Goal: Check status: Check status

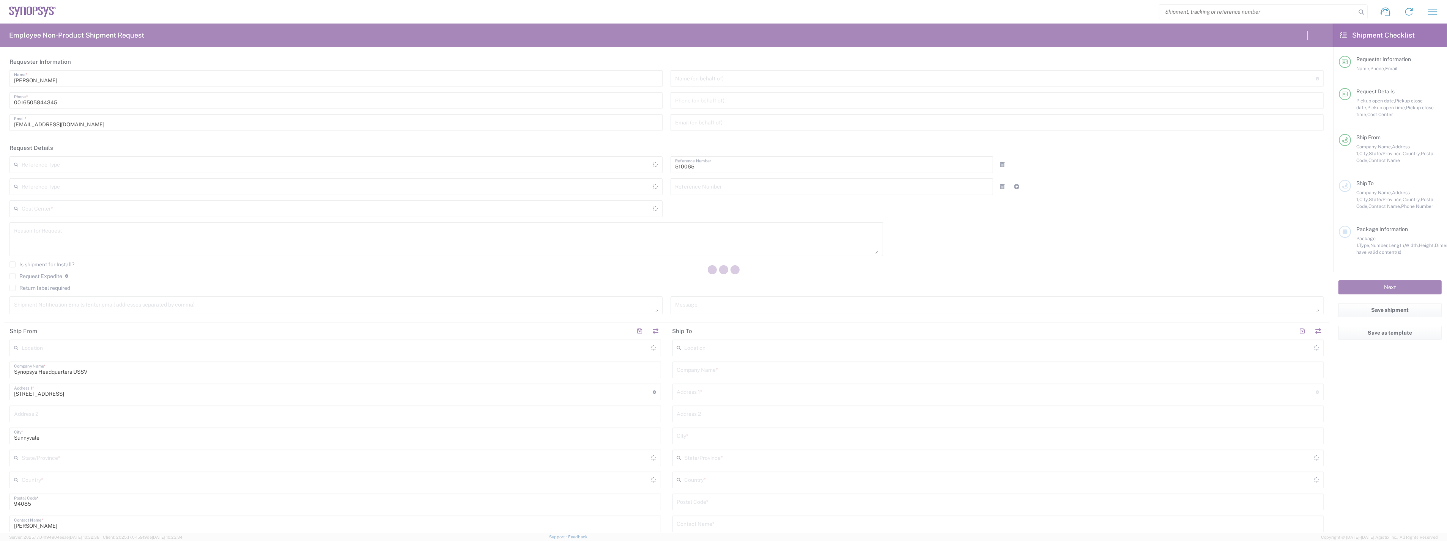
type input "Department"
type input "US01, SG, ARC, R&D 510065"
type input "[GEOGRAPHIC_DATA]"
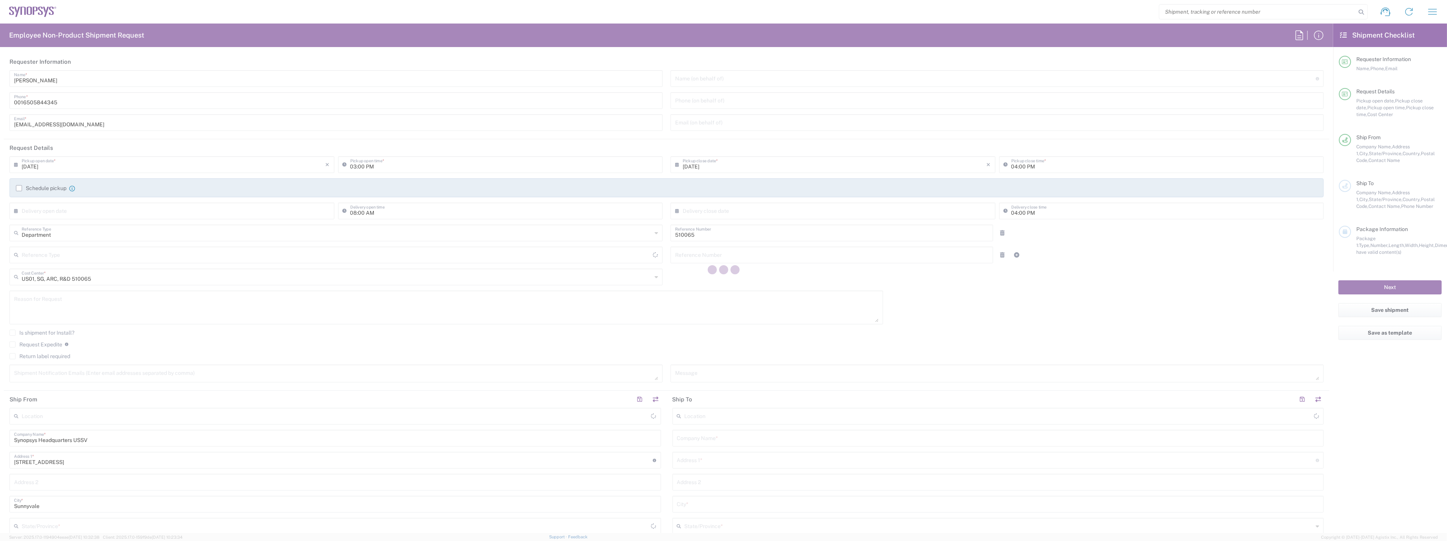
type input "[US_STATE]"
type input "[GEOGRAPHIC_DATA]"
type input "Delivered at Place"
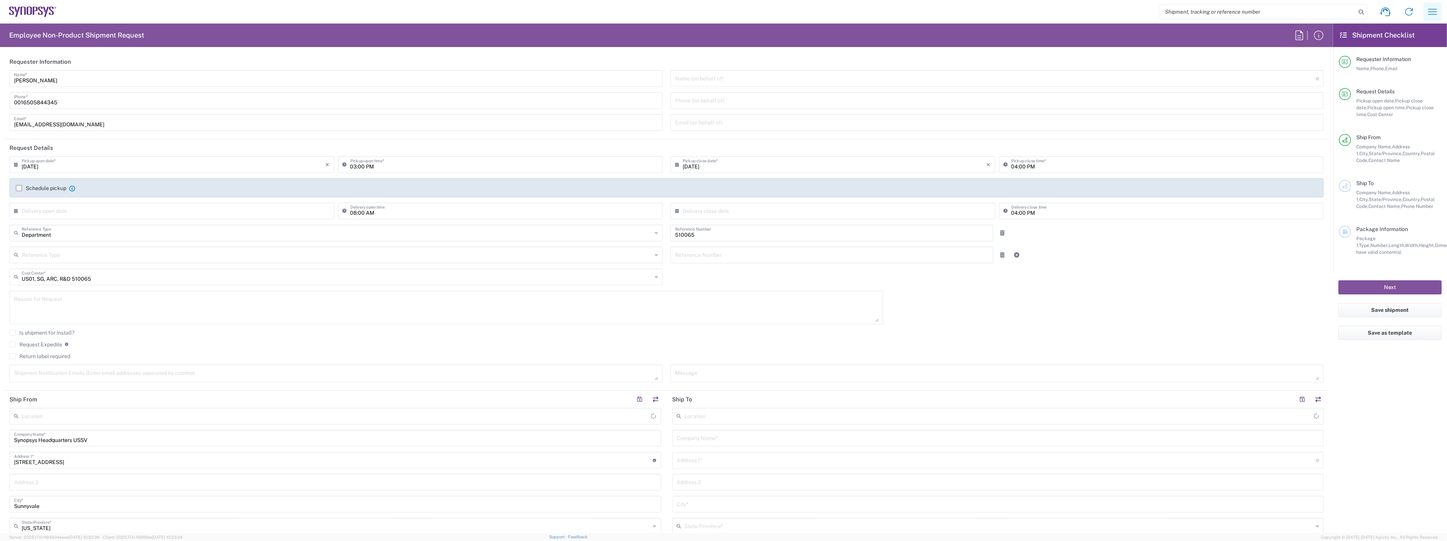
click at [1429, 10] on icon "button" at bounding box center [1432, 12] width 12 height 12
type input "Headquarters USSV"
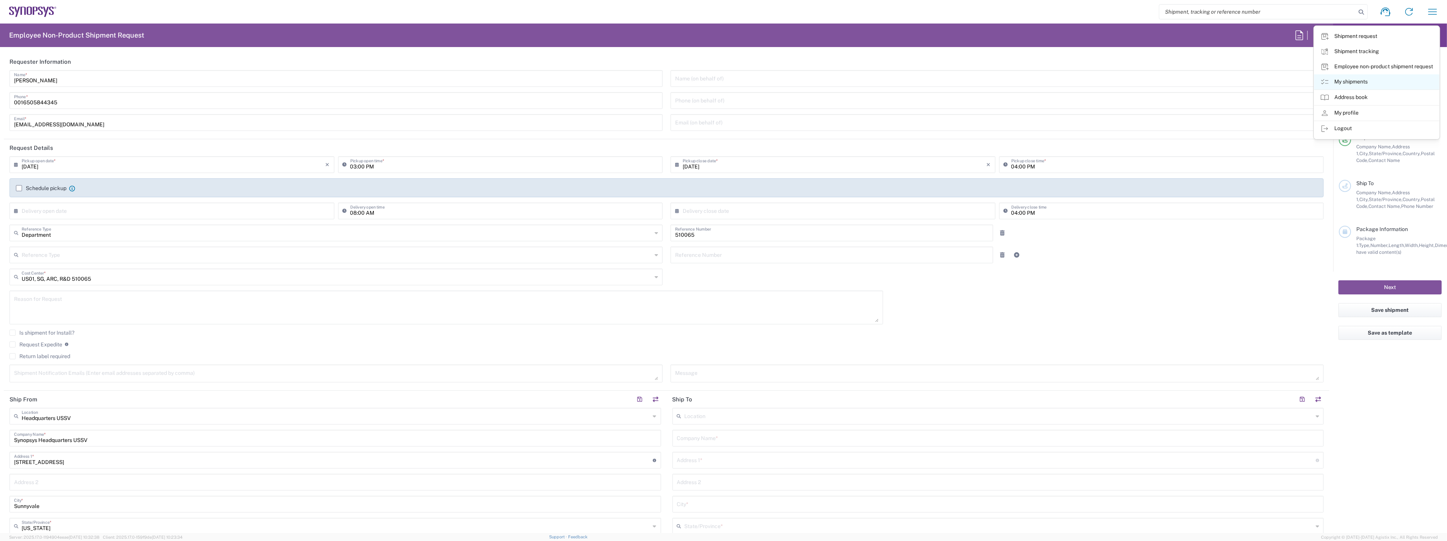
click at [1351, 83] on link "My shipments" at bounding box center [1376, 81] width 125 height 15
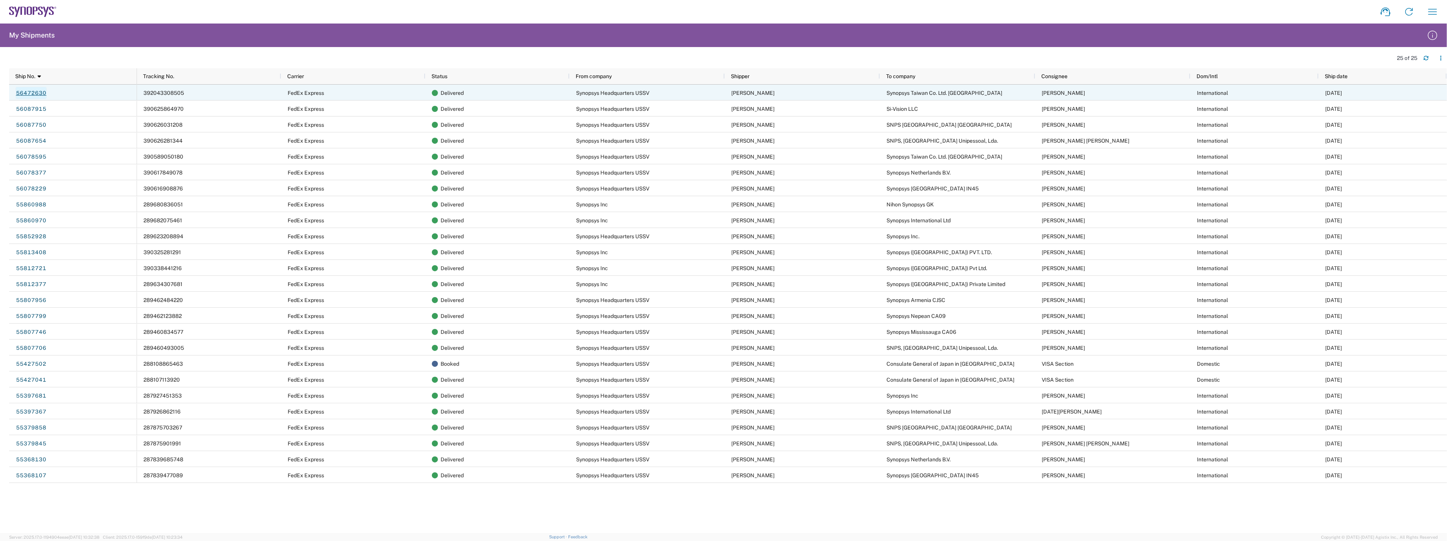
click at [28, 90] on link "56472630" at bounding box center [31, 93] width 31 height 12
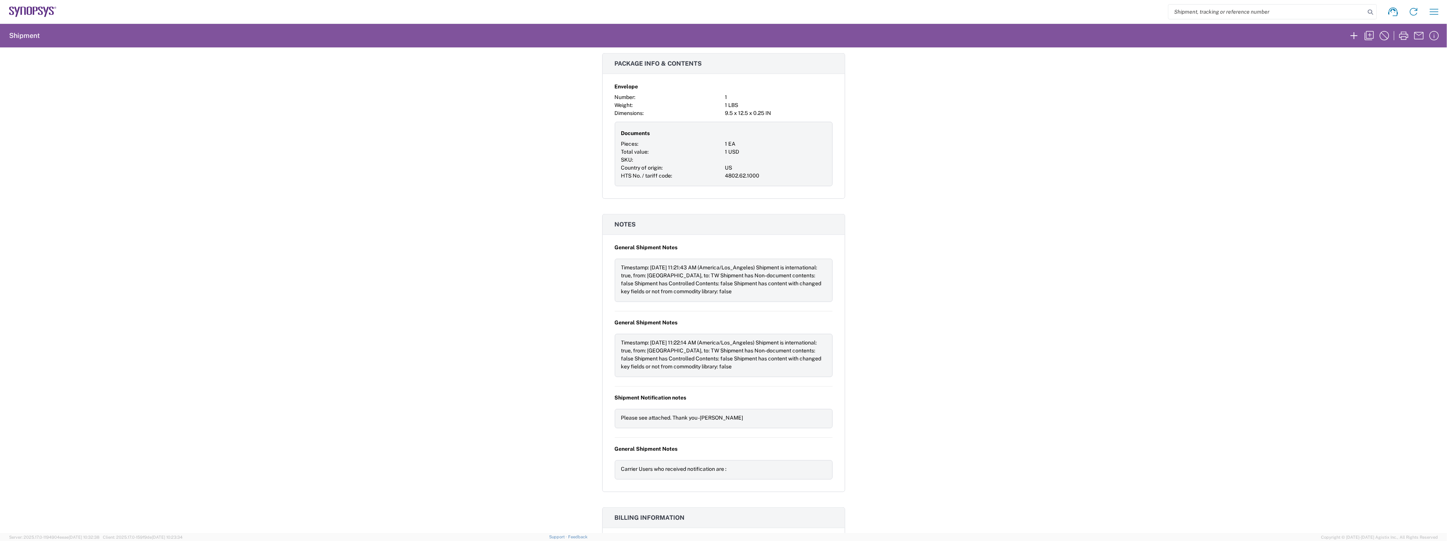
scroll to position [747, 0]
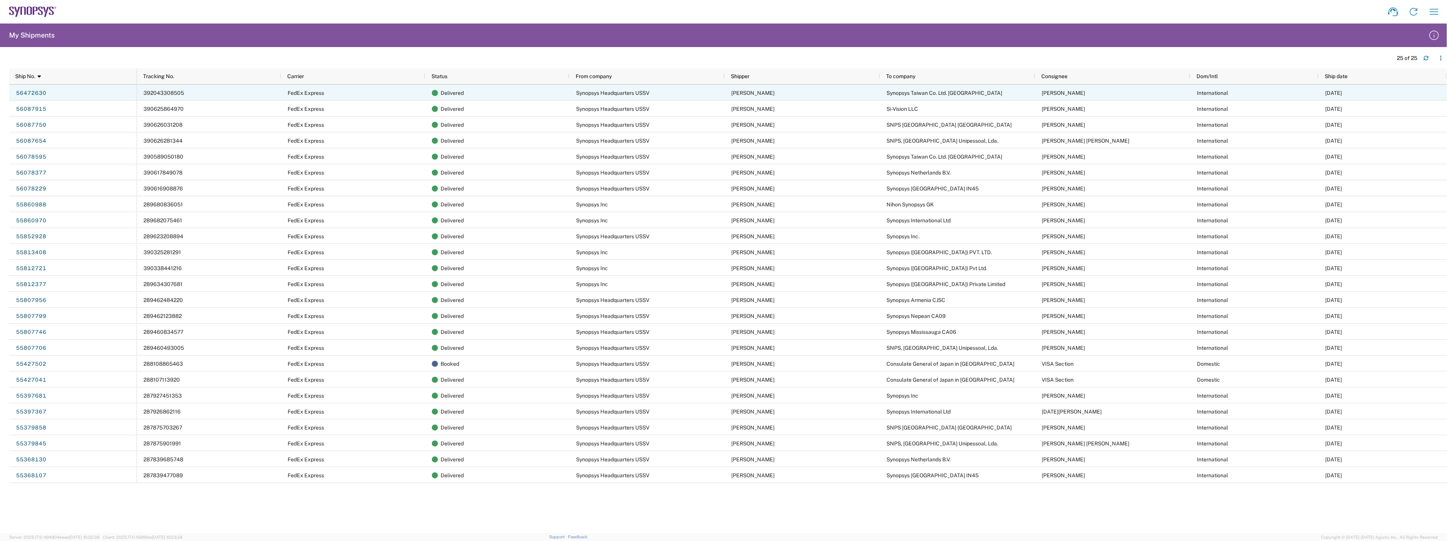
click at [148, 91] on span "392043308505" at bounding box center [163, 93] width 41 height 6
drag, startPoint x: 143, startPoint y: 91, endPoint x: 156, endPoint y: 92, distance: 13.3
click at [156, 92] on span "392043308505" at bounding box center [163, 93] width 41 height 6
click at [39, 92] on link "56472630" at bounding box center [31, 93] width 31 height 12
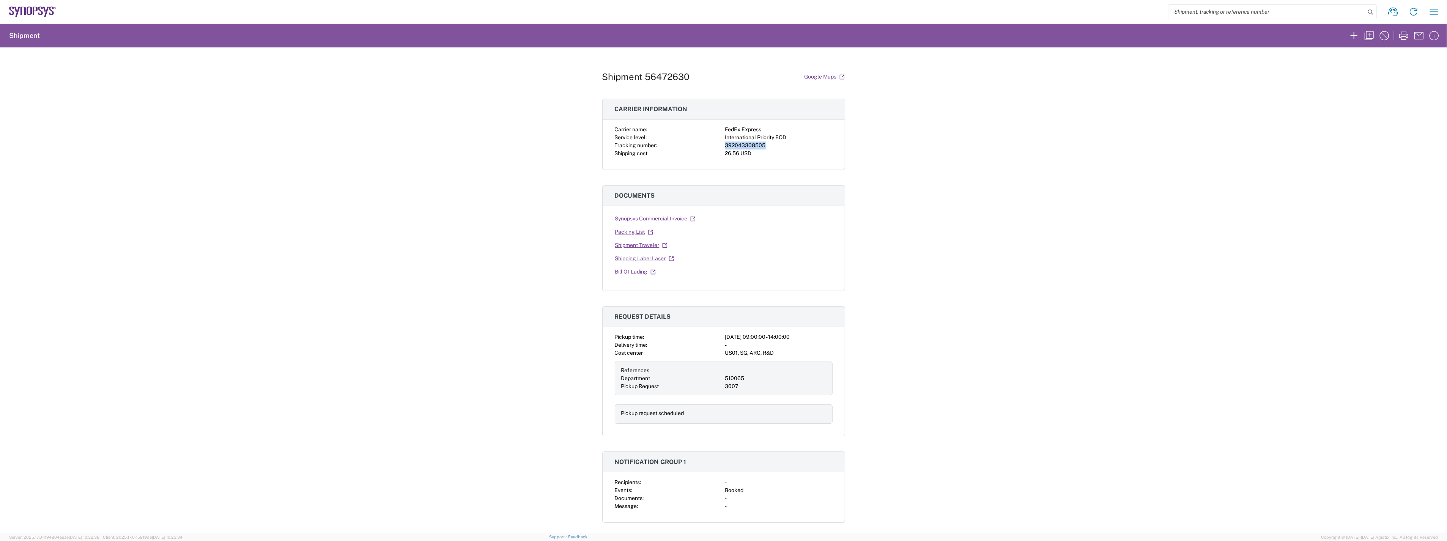
drag, startPoint x: 722, startPoint y: 142, endPoint x: 769, endPoint y: 146, distance: 47.6
click at [769, 146] on div "392043308505" at bounding box center [778, 146] width 107 height 8
copy div "392043308505"
